Goal: Check status

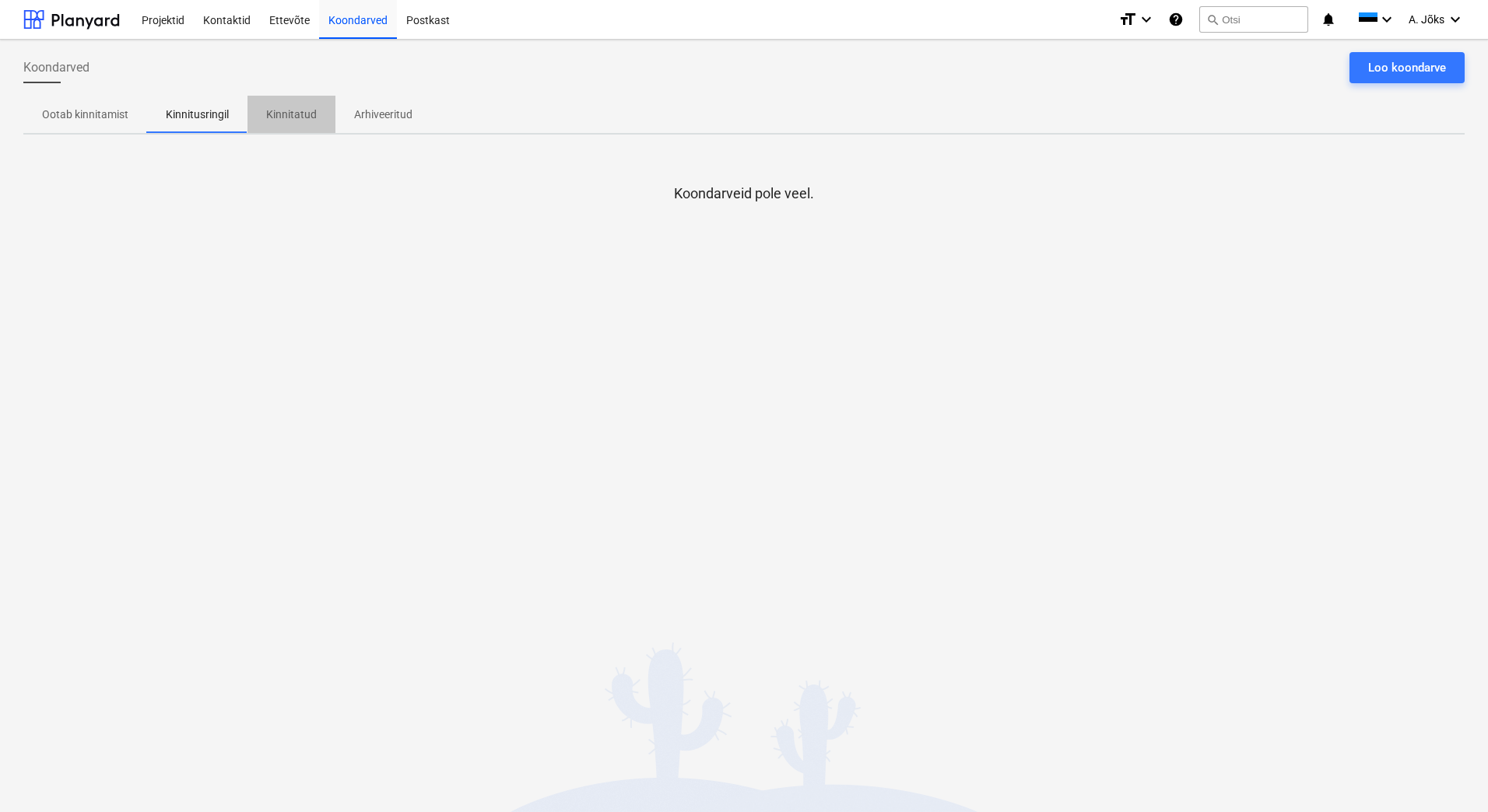
click at [289, 107] on p "Kinnitatud" at bounding box center [292, 114] width 51 height 16
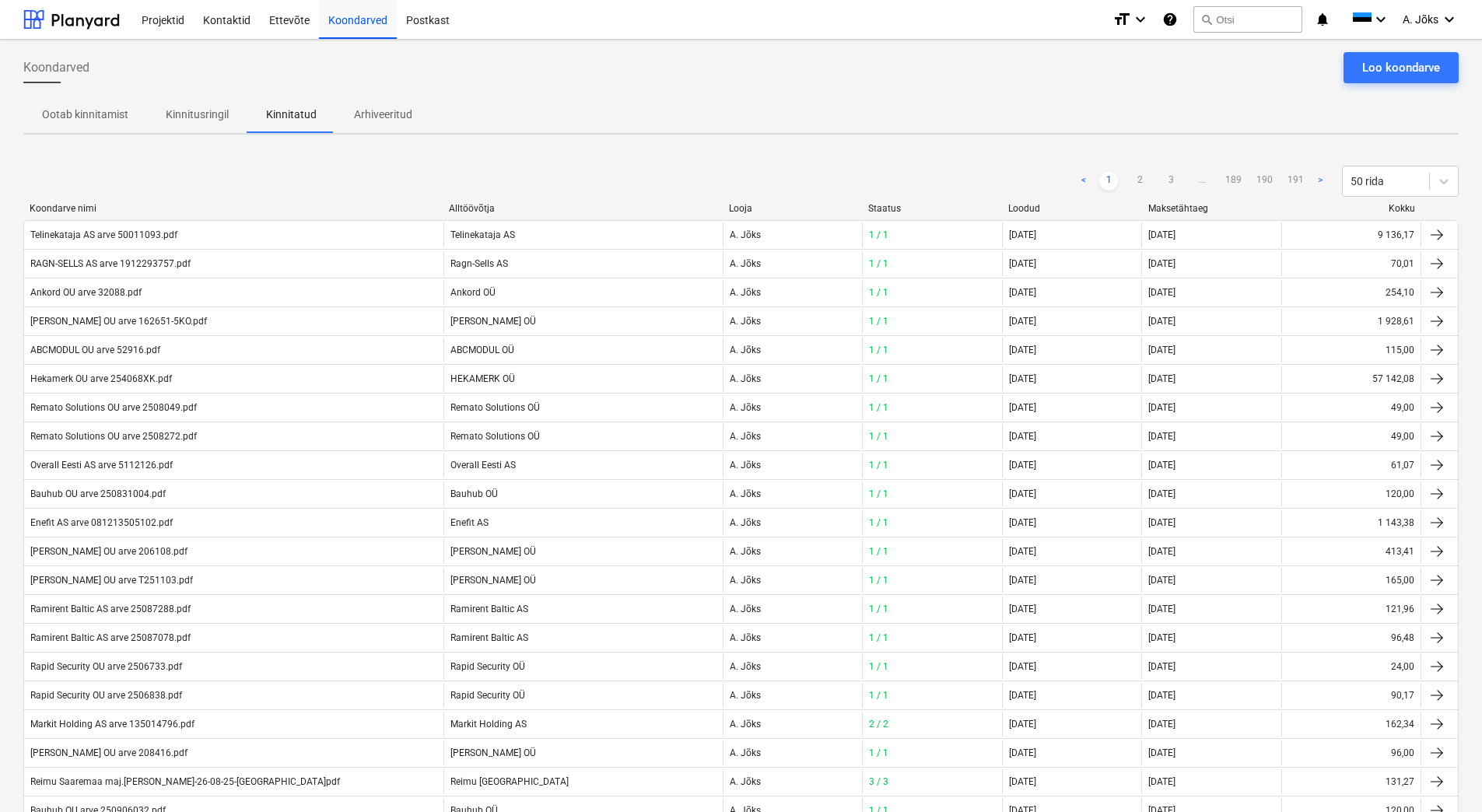
click at [209, 121] on p "Kinnitusringil" at bounding box center [196, 114] width 63 height 16
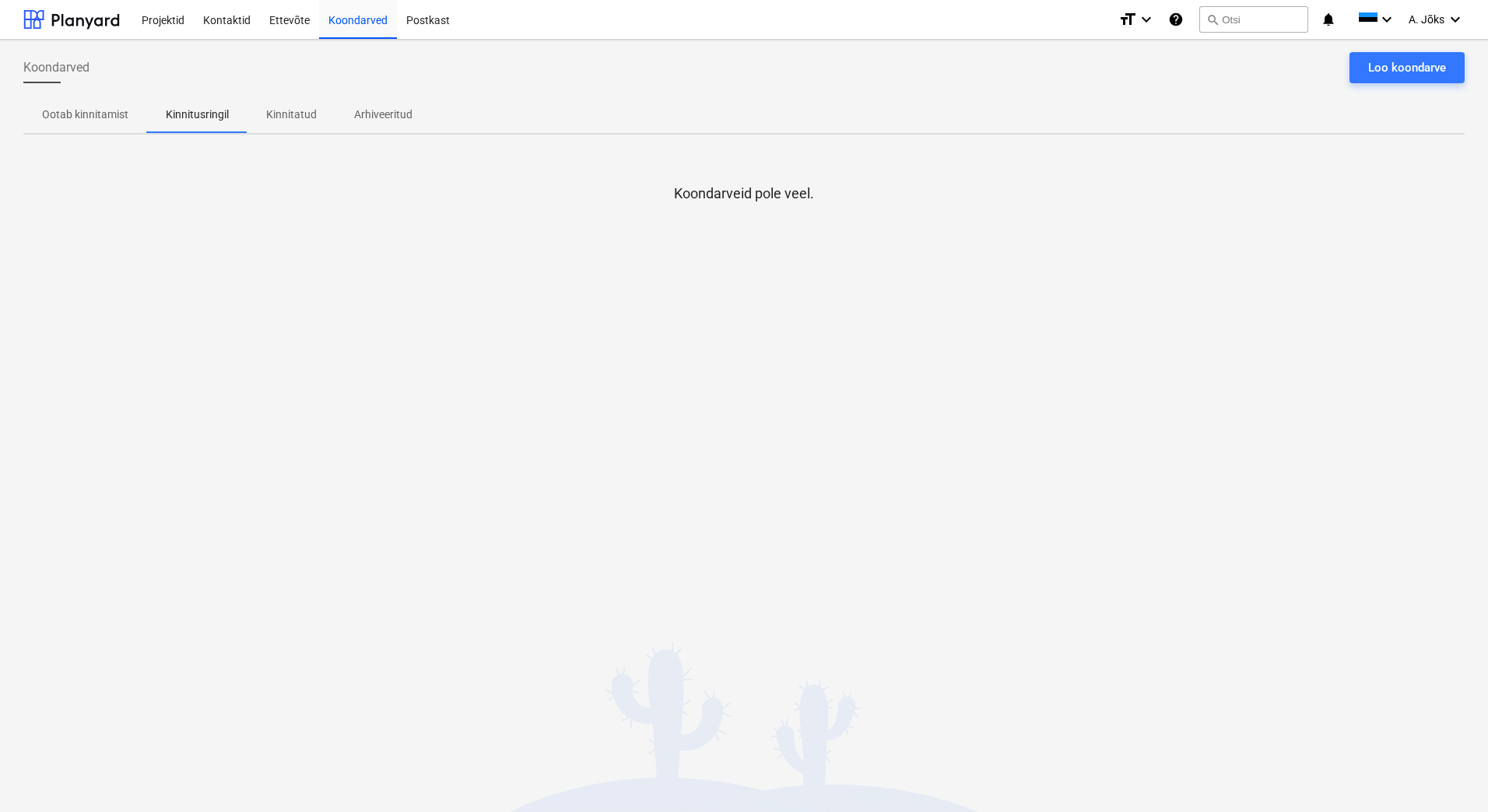
click at [567, 317] on div "Koondarveid pole veel." at bounding box center [744, 263] width 1441 height 233
click at [295, 104] on span "Kinnitatud" at bounding box center [291, 114] width 88 height 25
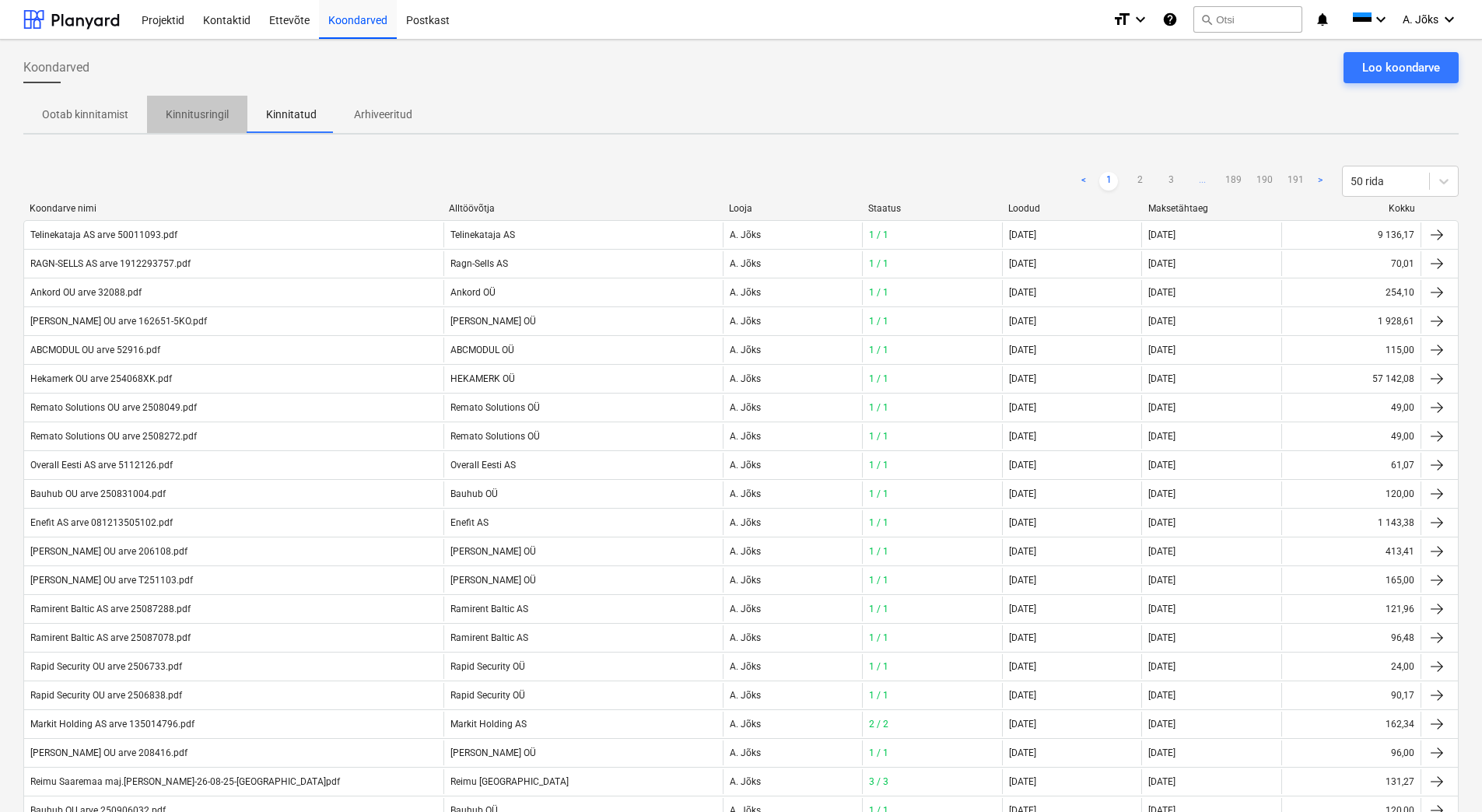
click at [203, 115] on p "Kinnitusringil" at bounding box center [196, 114] width 63 height 16
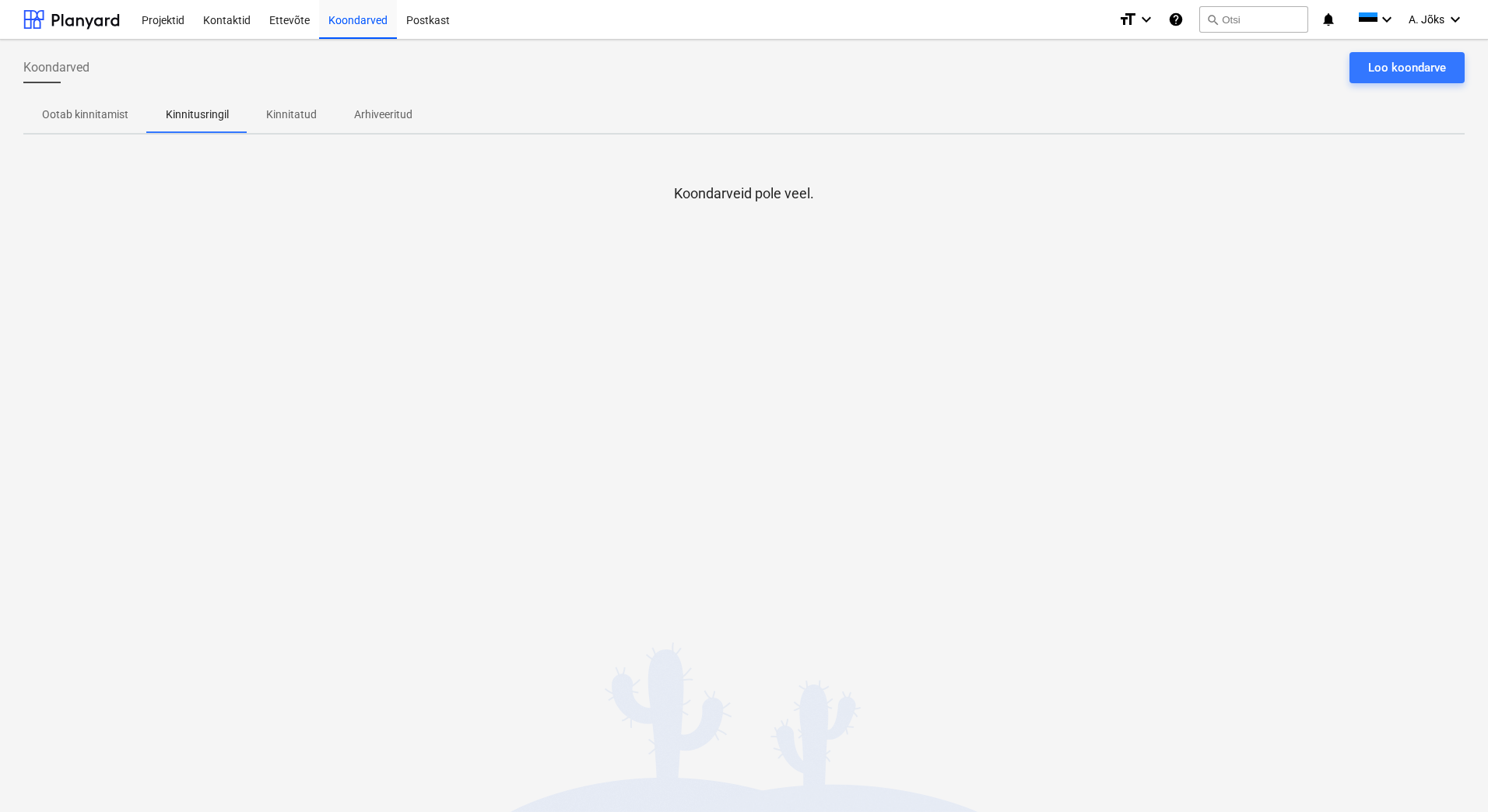
click at [284, 117] on p "Kinnitatud" at bounding box center [292, 114] width 51 height 16
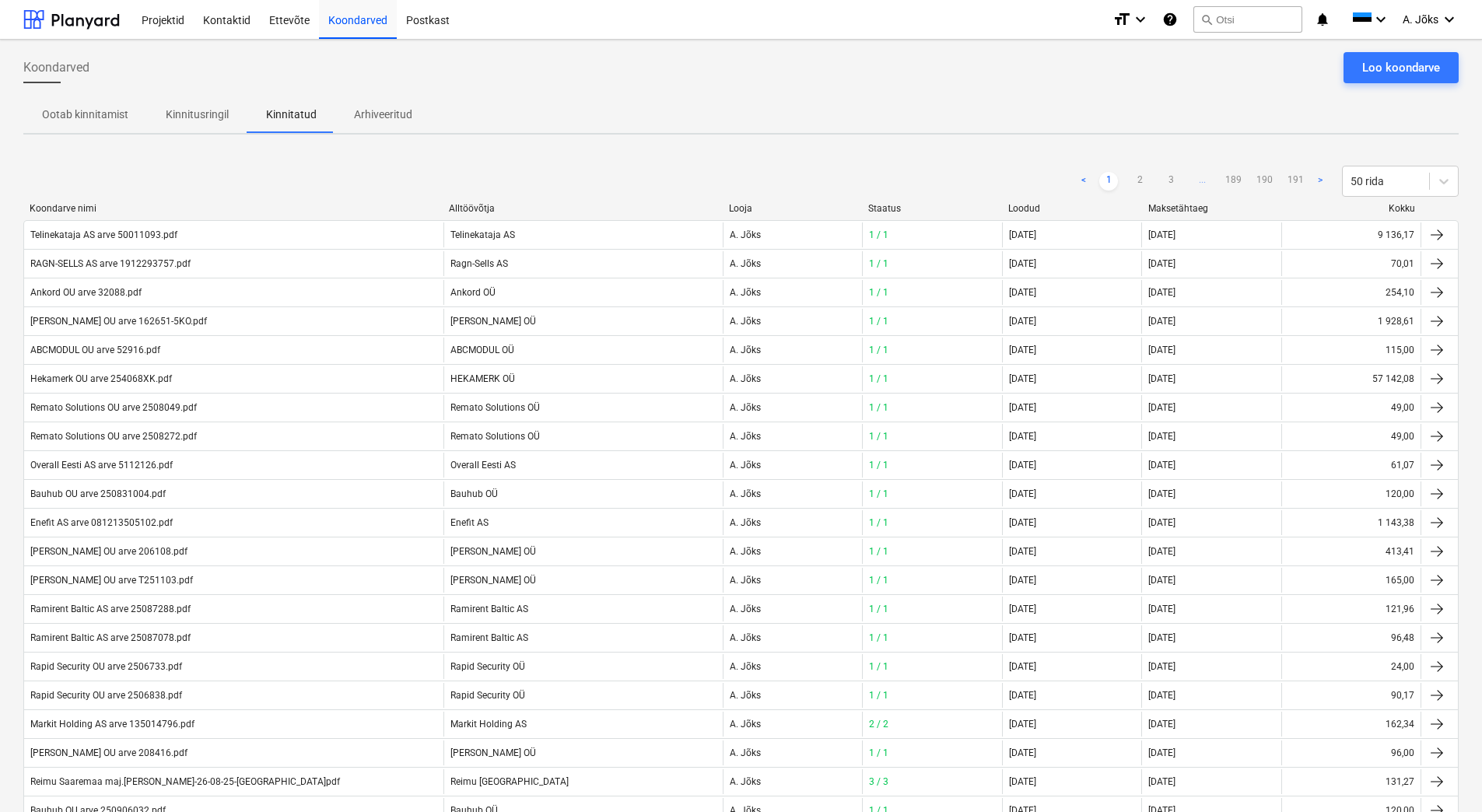
click at [514, 93] on div "Koondarved Loo koondarve" at bounding box center [741, 74] width 1435 height 43
